Goal: Navigation & Orientation: Find specific page/section

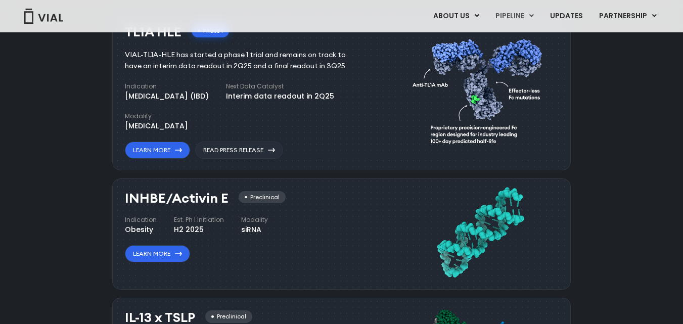
scroll to position [530, 0]
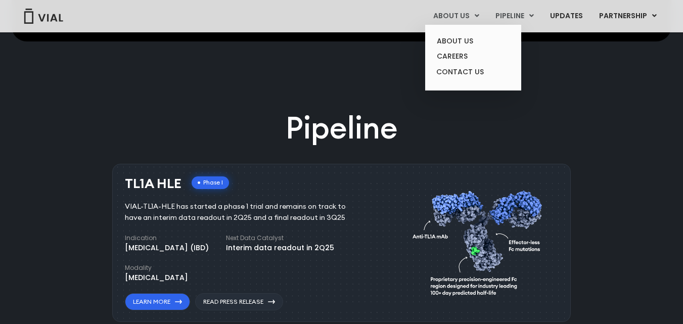
click at [454, 15] on link "ABOUT US" at bounding box center [456, 16] width 62 height 17
click at [456, 43] on link "ABOUT US" at bounding box center [473, 41] width 88 height 16
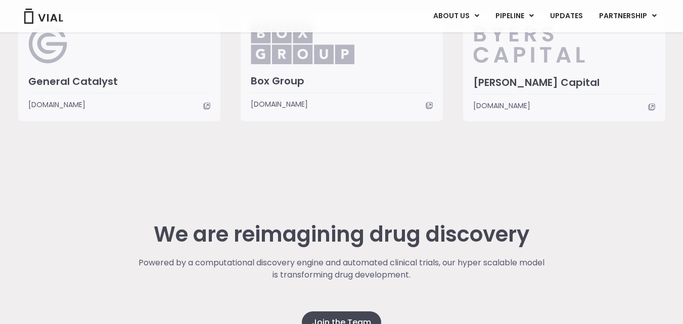
scroll to position [2427, 0]
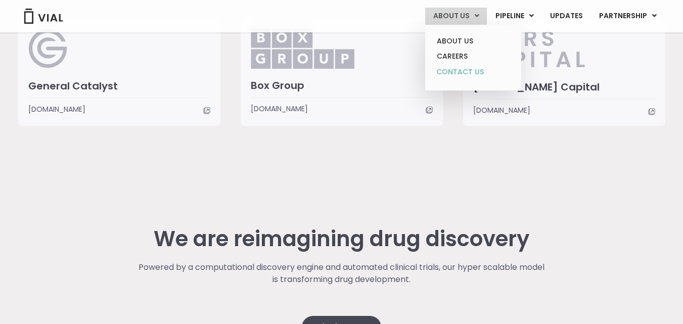
click at [460, 72] on link "CONTACT US" at bounding box center [473, 72] width 88 height 16
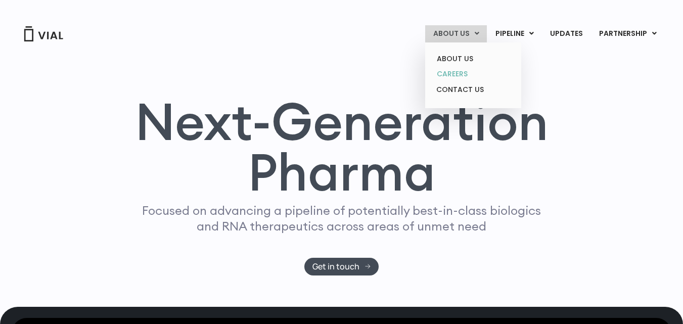
click at [456, 73] on link "CAREERS" at bounding box center [473, 74] width 88 height 16
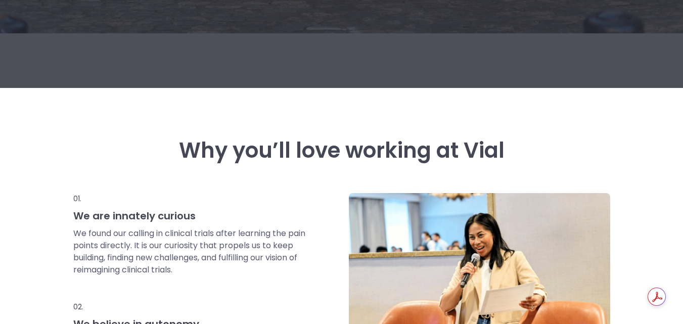
scroll to position [269, 0]
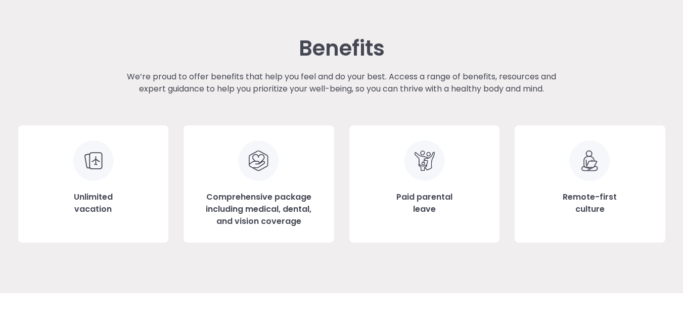
scroll to position [1106, 0]
